Goal: Obtain resource: Obtain resource

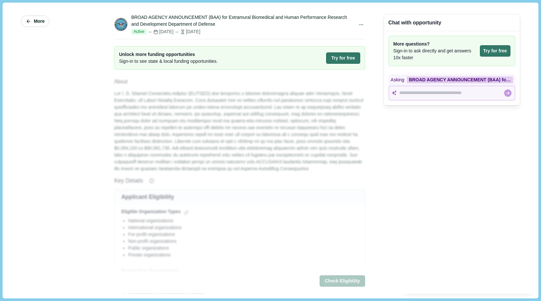
click at [33, 22] on button "More" at bounding box center [35, 21] width 29 height 11
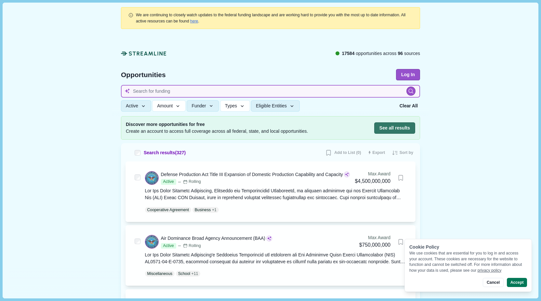
click at [157, 88] on input at bounding box center [270, 91] width 299 height 13
click at [151, 89] on input at bounding box center [270, 91] width 299 height 13
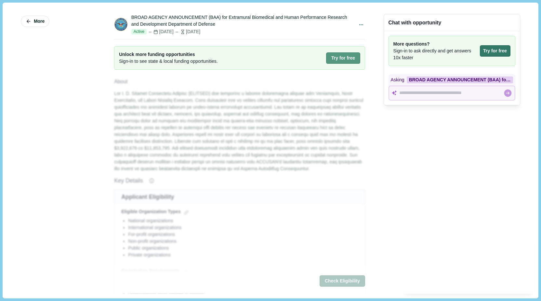
click at [335, 55] on button "Try for free" at bounding box center [343, 57] width 34 height 11
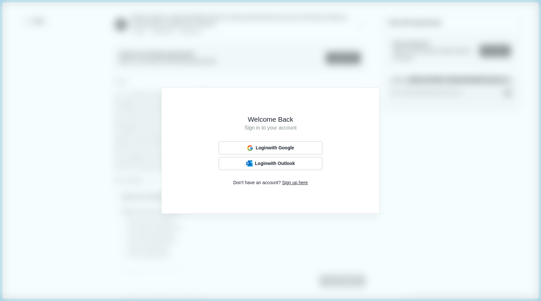
click at [249, 73] on div "Welcome Back Sign in to your account Login with Google Login with Outlook Don't…" at bounding box center [270, 150] width 541 height 301
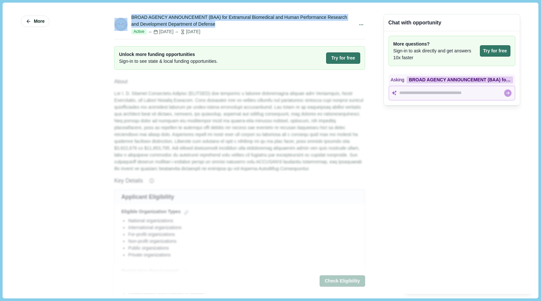
drag, startPoint x: 128, startPoint y: 17, endPoint x: 228, endPoint y: 26, distance: 100.5
click at [228, 26] on div "BROAD AGENCY ANNOUNCEMENT (BAA) for Extramural Biomedical and Human Performance…" at bounding box center [239, 24] width 251 height 20
copy div "BROAD AGENCY ANNOUNCEMENT (BAA) for Extramural Biomedical and Human Performance…"
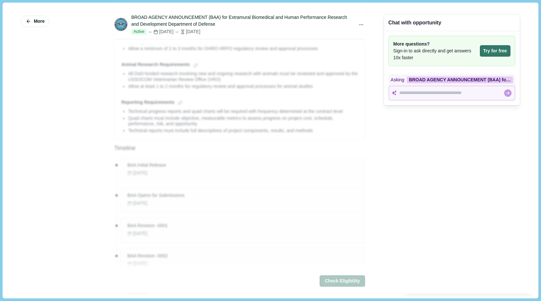
scroll to position [715, 0]
